Goal: Transaction & Acquisition: Purchase product/service

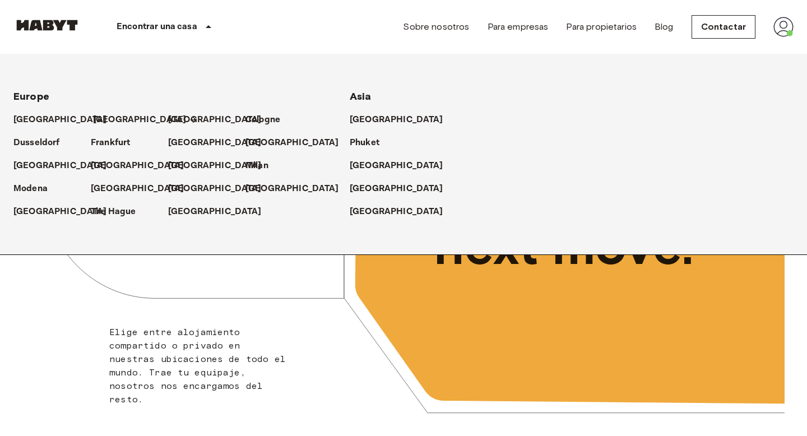
click at [96, 114] on p "[GEOGRAPHIC_DATA]" at bounding box center [140, 119] width 94 height 13
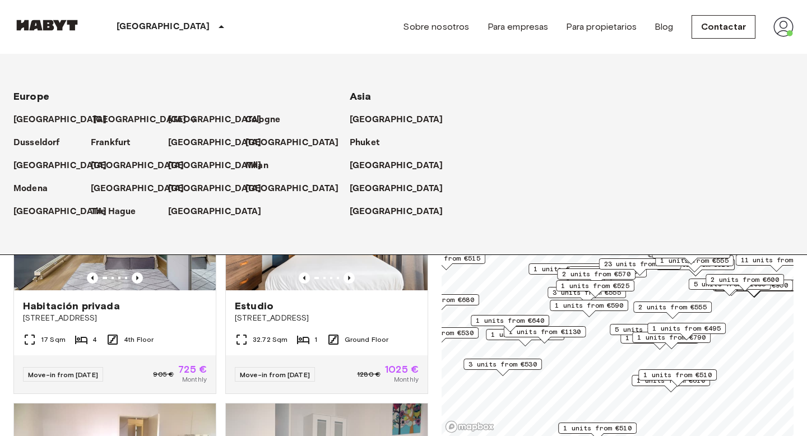
click at [101, 118] on p "[GEOGRAPHIC_DATA]" at bounding box center [140, 119] width 94 height 13
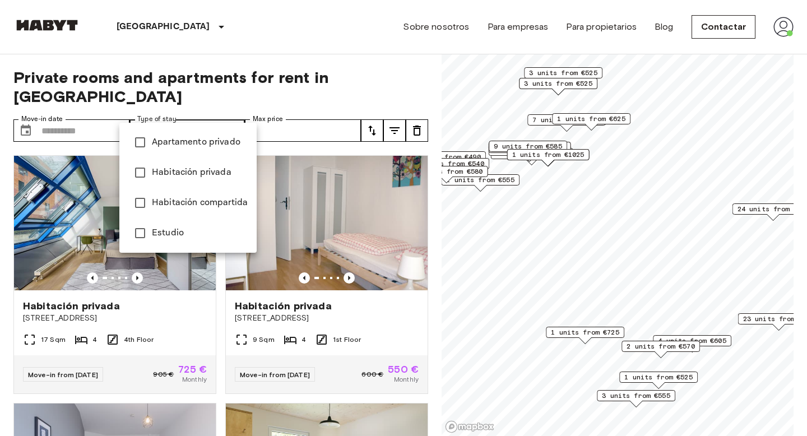
click at [197, 236] on span "Estudio" at bounding box center [200, 232] width 96 height 13
type input "******"
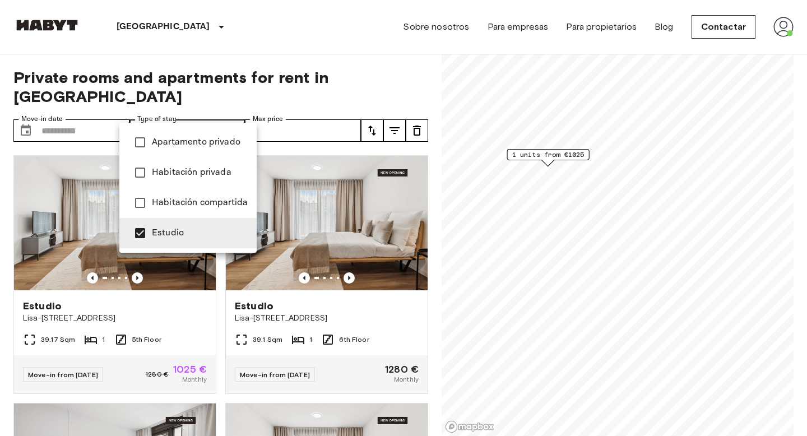
click at [307, 80] on div at bounding box center [403, 218] width 807 height 436
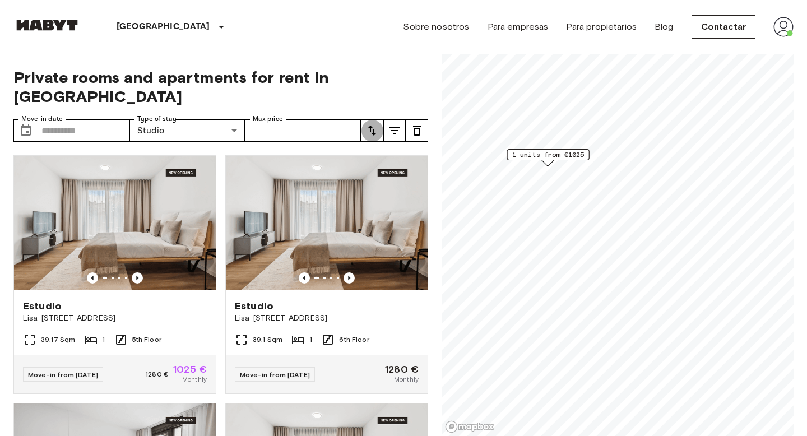
click at [364, 119] on button "tune" at bounding box center [372, 130] width 22 height 22
click at [397, 157] on li "Lowest price" at bounding box center [417, 153] width 112 height 20
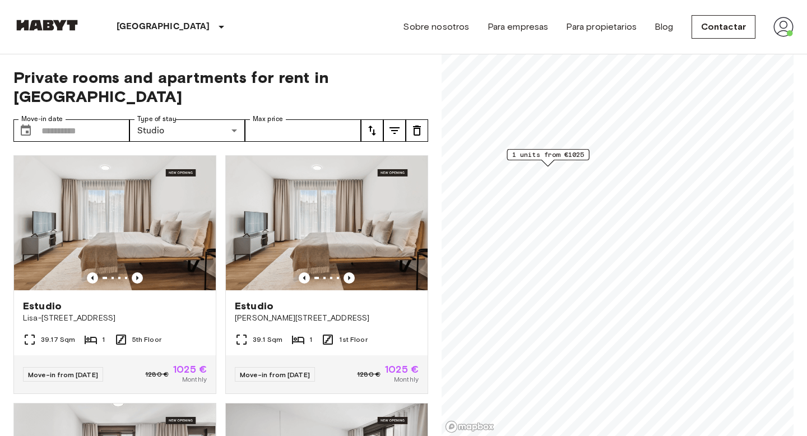
click at [223, 233] on div "Estudio Lisa-[STREET_ADDRESS] 39.1 Sqm 1 1st Floor Move-in from 19 [DATE] € 102…" at bounding box center [322, 270] width 212 height 248
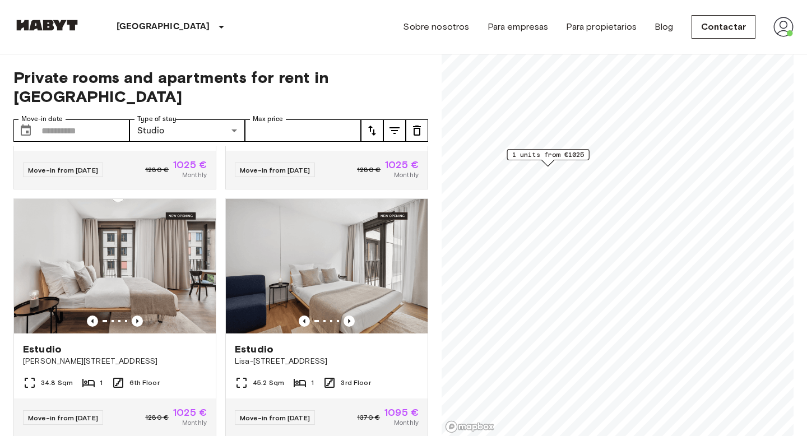
scroll to position [264, 0]
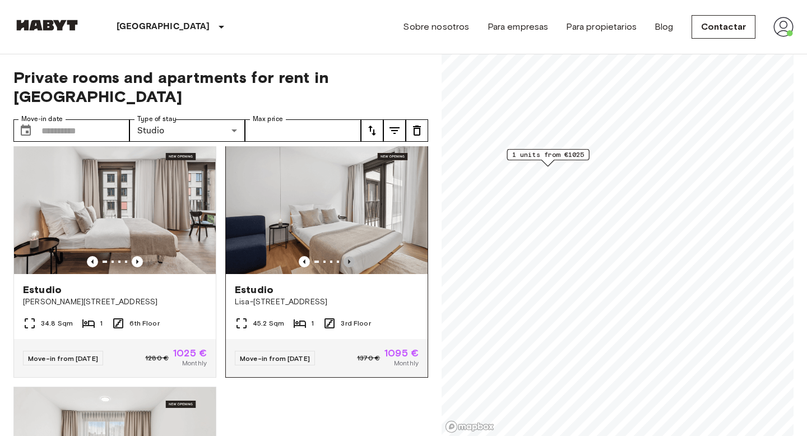
click at [348, 256] on icon "Previous image" at bounding box center [348, 261] width 11 height 11
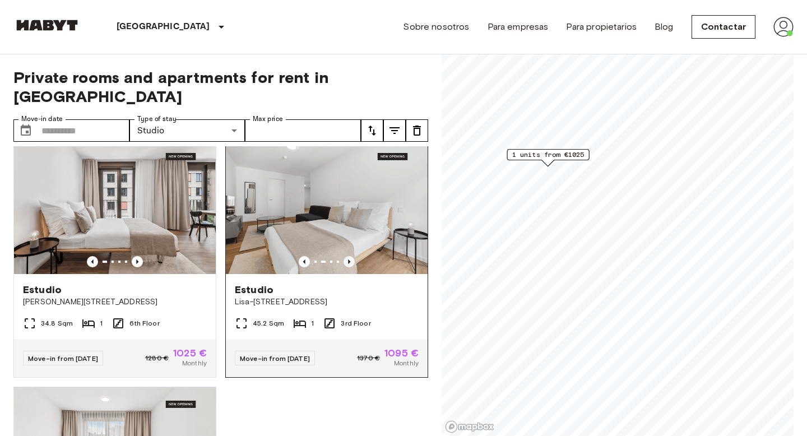
click at [350, 256] on icon "Previous image" at bounding box center [348, 261] width 11 height 11
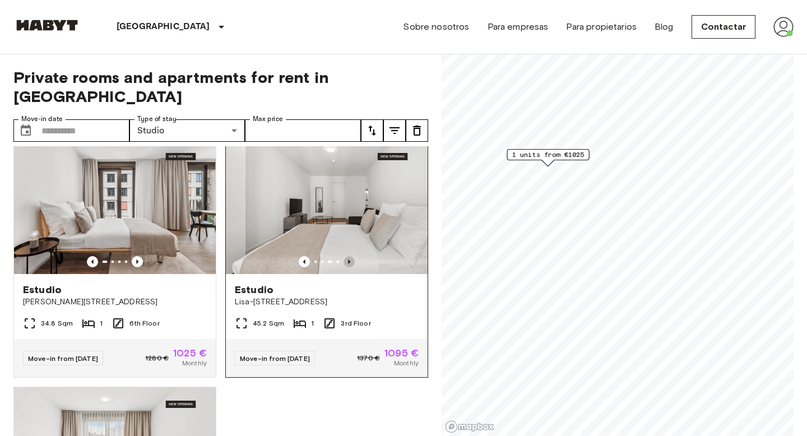
click at [350, 256] on icon "Previous image" at bounding box center [348, 261] width 11 height 11
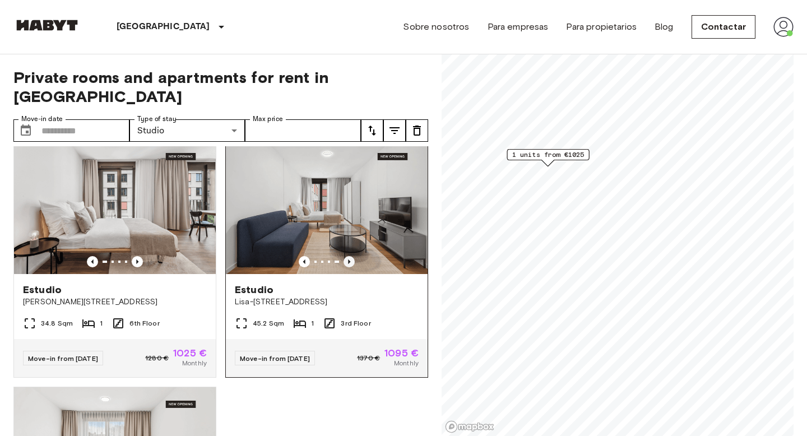
click at [350, 256] on icon "Previous image" at bounding box center [348, 261] width 11 height 11
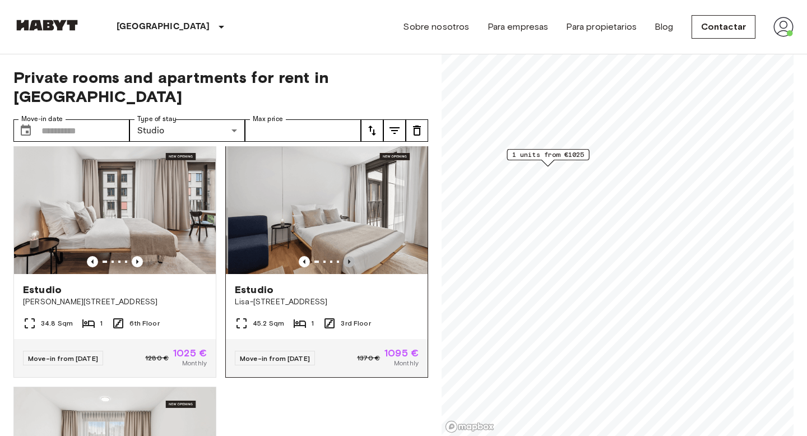
click at [350, 256] on icon "Previous image" at bounding box center [348, 261] width 11 height 11
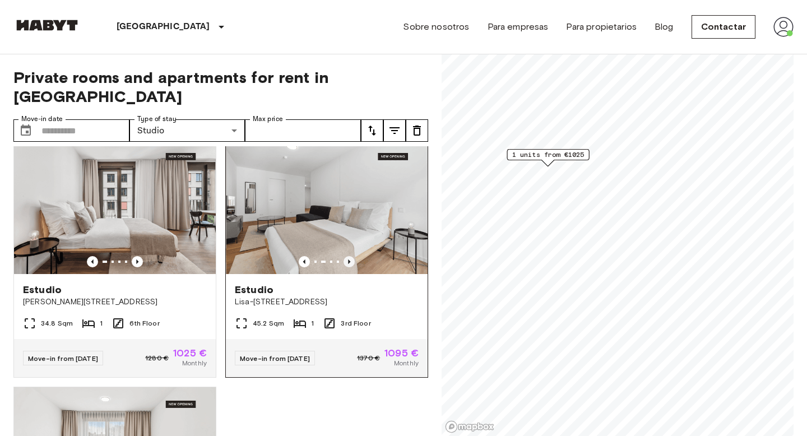
click at [350, 256] on icon "Previous image" at bounding box center [348, 261] width 11 height 11
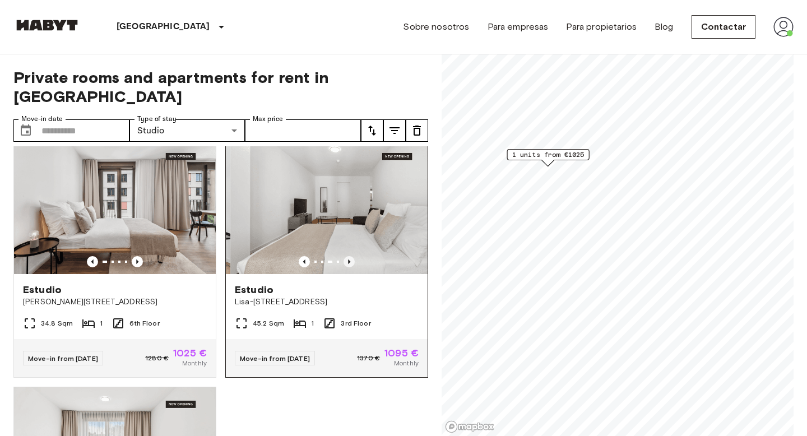
click at [350, 259] on icon "Previous image" at bounding box center [349, 261] width 2 height 4
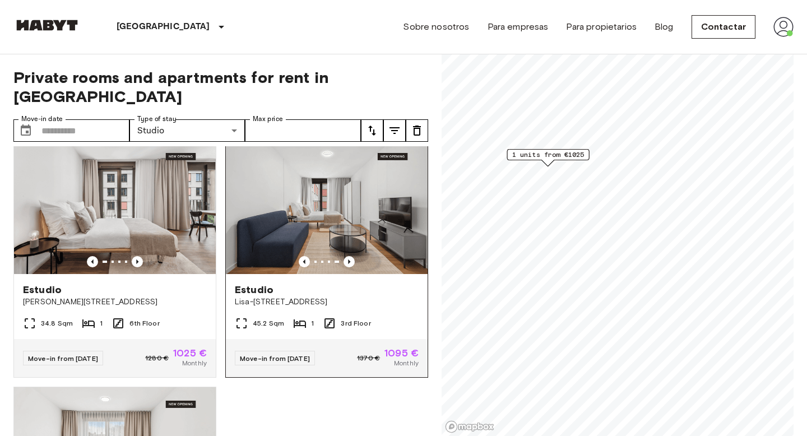
click at [361, 211] on img at bounding box center [327, 206] width 202 height 134
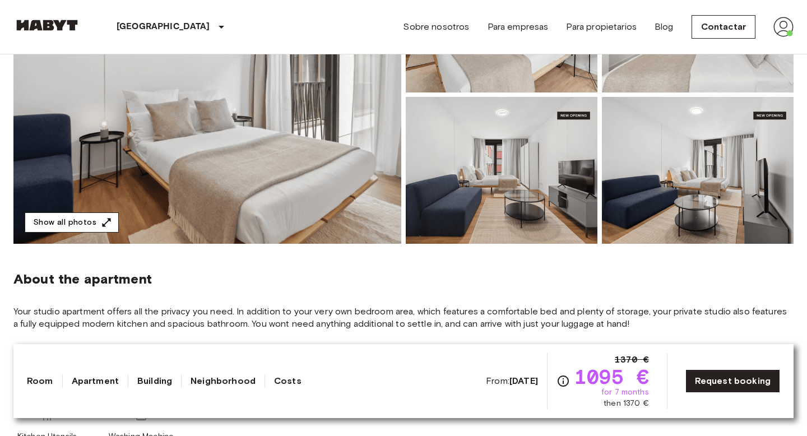
scroll to position [123, 0]
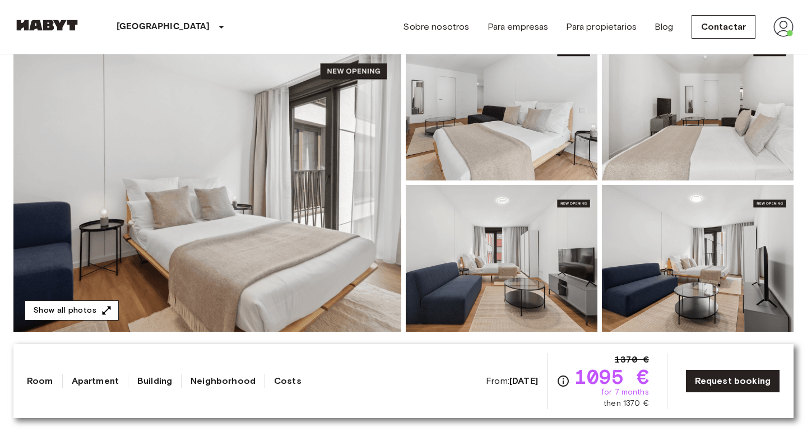
click at [63, 315] on button "Show all photos" at bounding box center [72, 310] width 94 height 21
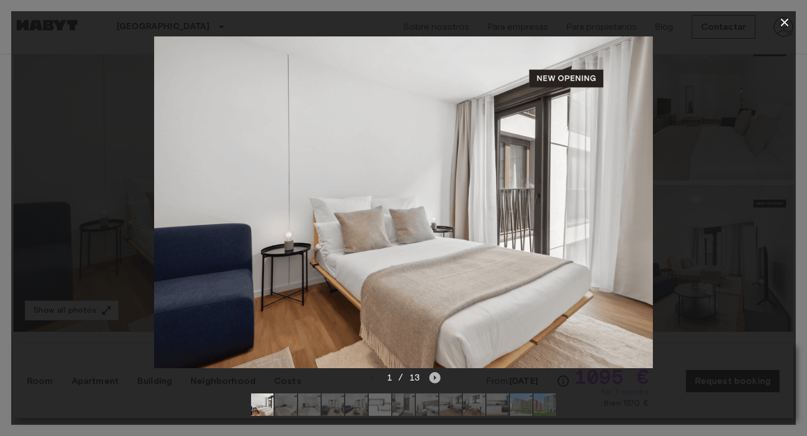
click at [437, 375] on icon "Next image" at bounding box center [434, 377] width 11 height 11
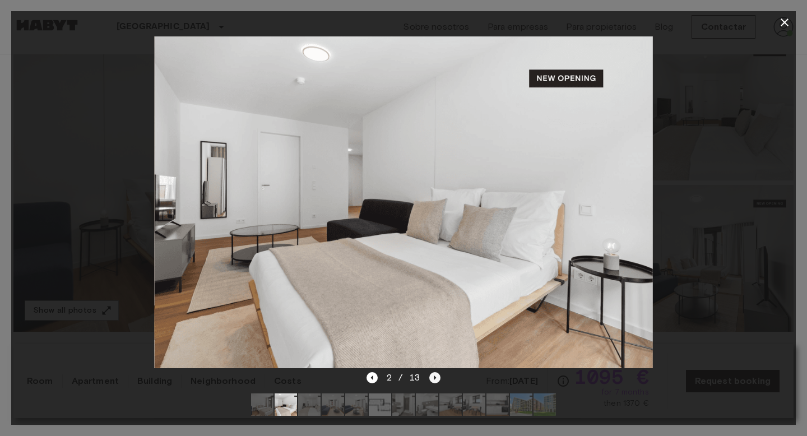
click at [434, 379] on icon "Next image" at bounding box center [435, 377] width 2 height 4
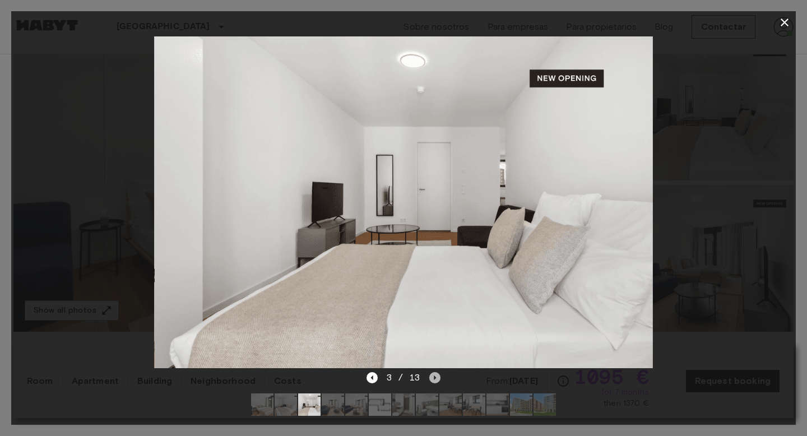
click at [434, 382] on icon "Next image" at bounding box center [434, 377] width 11 height 11
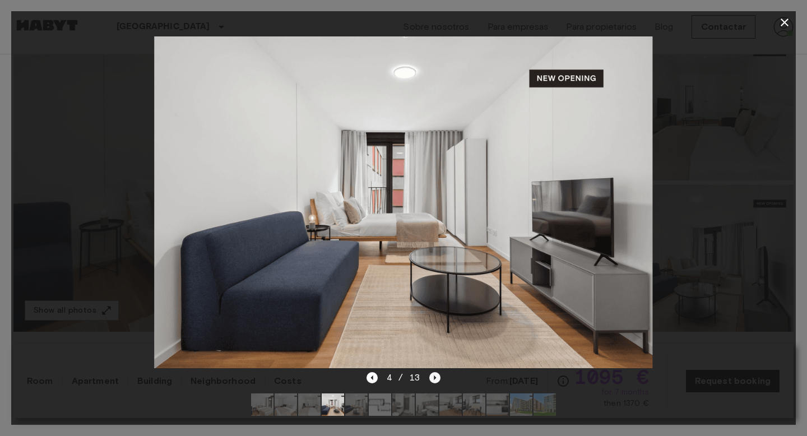
click at [434, 379] on icon "Next image" at bounding box center [434, 377] width 11 height 11
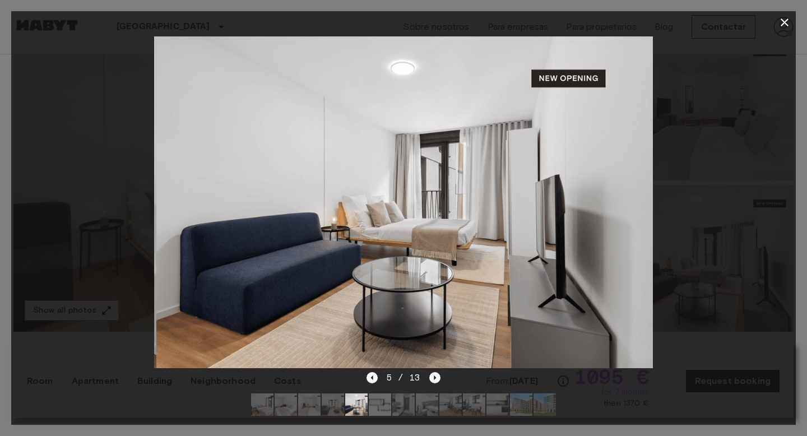
click at [434, 379] on icon "Next image" at bounding box center [434, 377] width 11 height 11
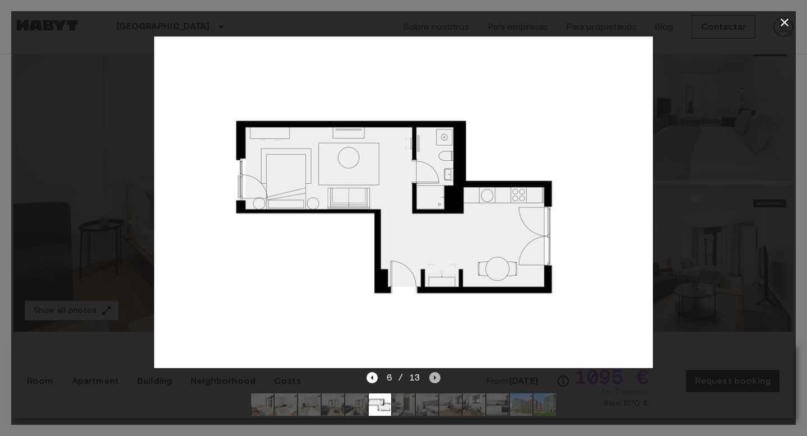
click at [435, 378] on icon "Next image" at bounding box center [435, 377] width 2 height 4
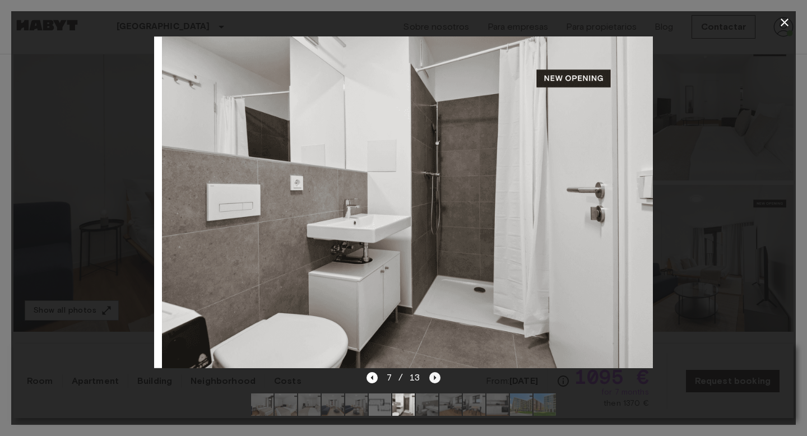
click at [435, 378] on icon "Next image" at bounding box center [435, 377] width 2 height 4
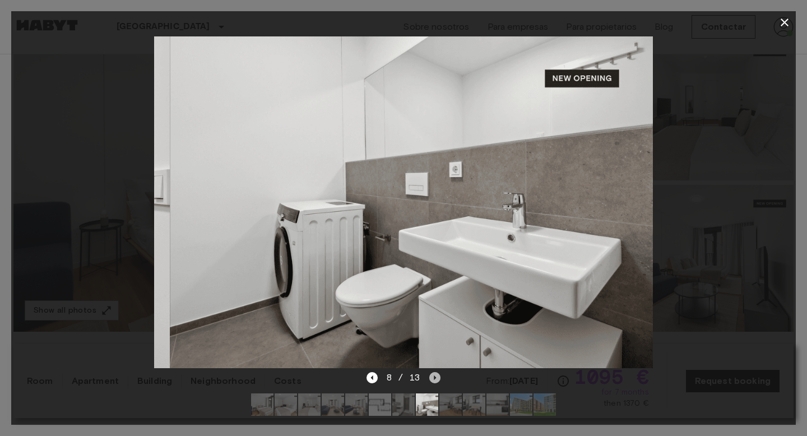
click at [435, 378] on icon "Next image" at bounding box center [435, 377] width 2 height 4
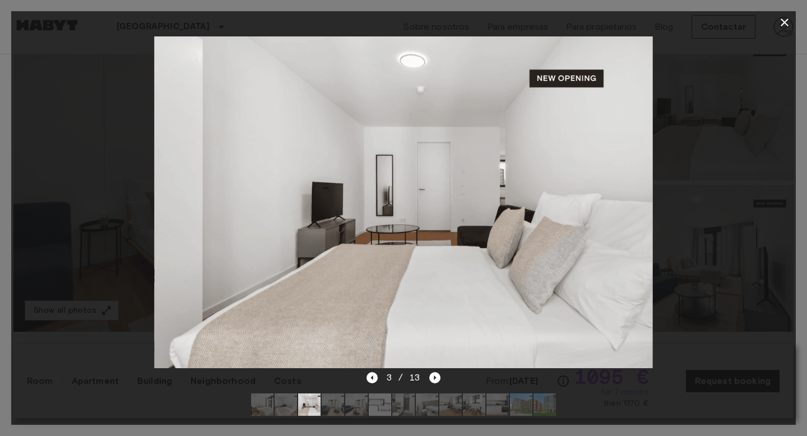
click at [351, 143] on img at bounding box center [403, 202] width 498 height 332
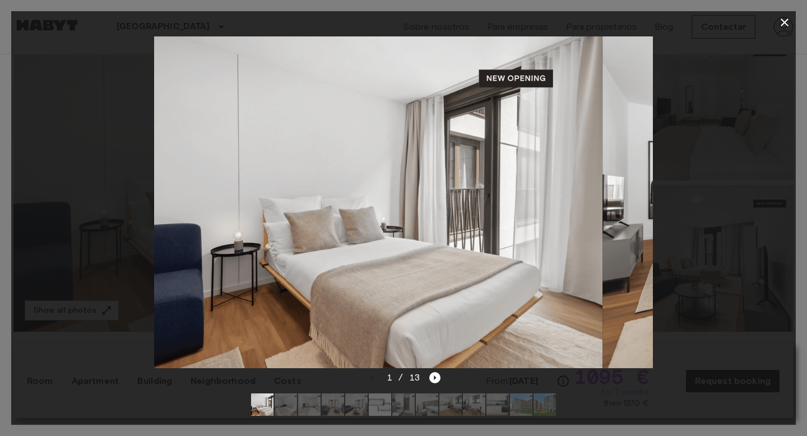
click at [390, 112] on img at bounding box center [353, 202] width 498 height 332
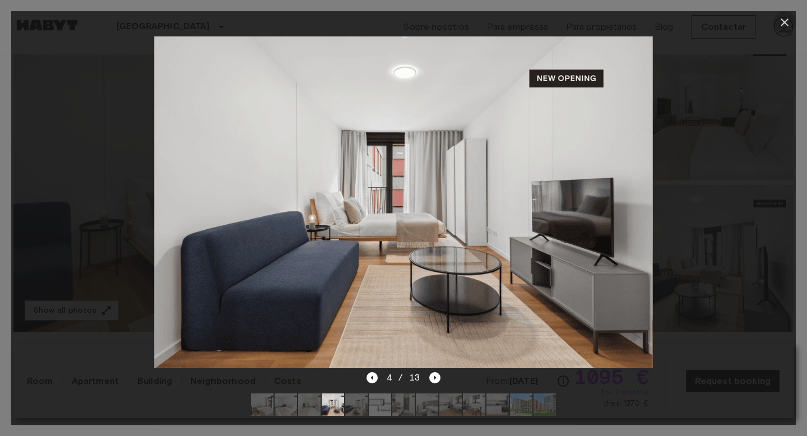
click at [782, 22] on icon "button" at bounding box center [783, 22] width 13 height 13
